Goal: Navigation & Orientation: Find specific page/section

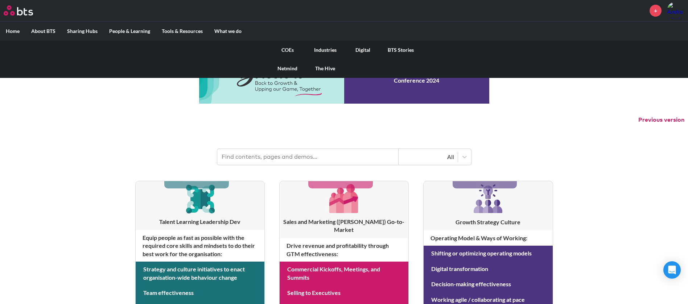
click at [290, 49] on link "COEs" at bounding box center [288, 50] width 38 height 19
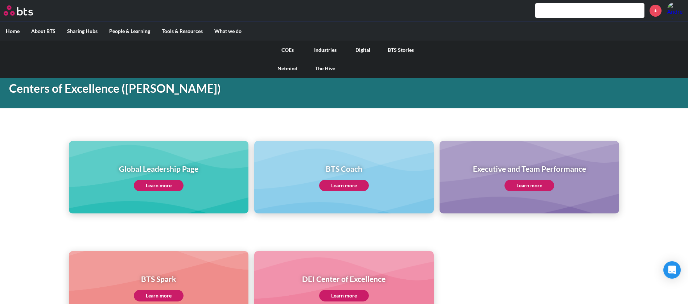
click at [323, 69] on link "The Hive" at bounding box center [325, 68] width 38 height 19
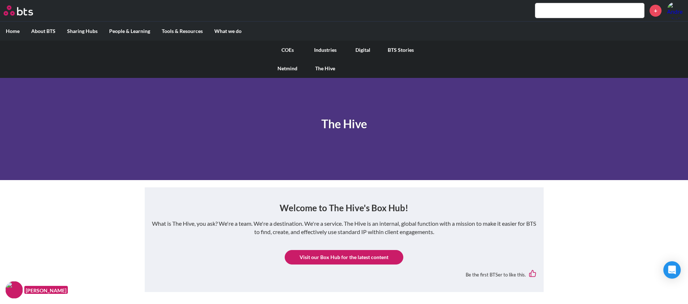
click at [363, 49] on link "Digital" at bounding box center [363, 50] width 38 height 19
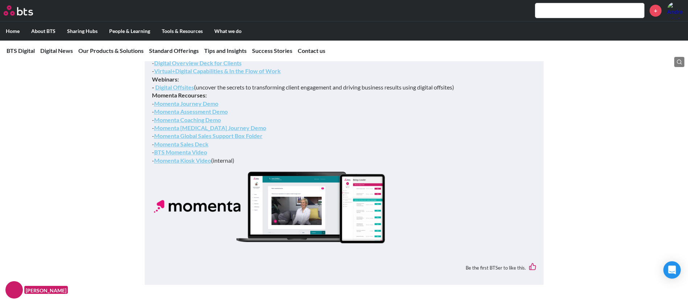
scroll to position [2022, 0]
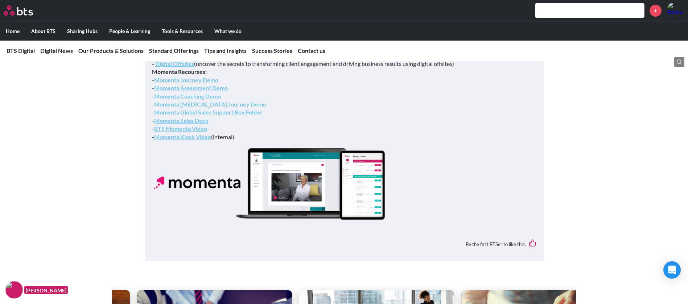
click at [199, 83] on link "Momenta Journey Demo" at bounding box center [186, 79] width 64 height 7
